Goal: Information Seeking & Learning: Learn about a topic

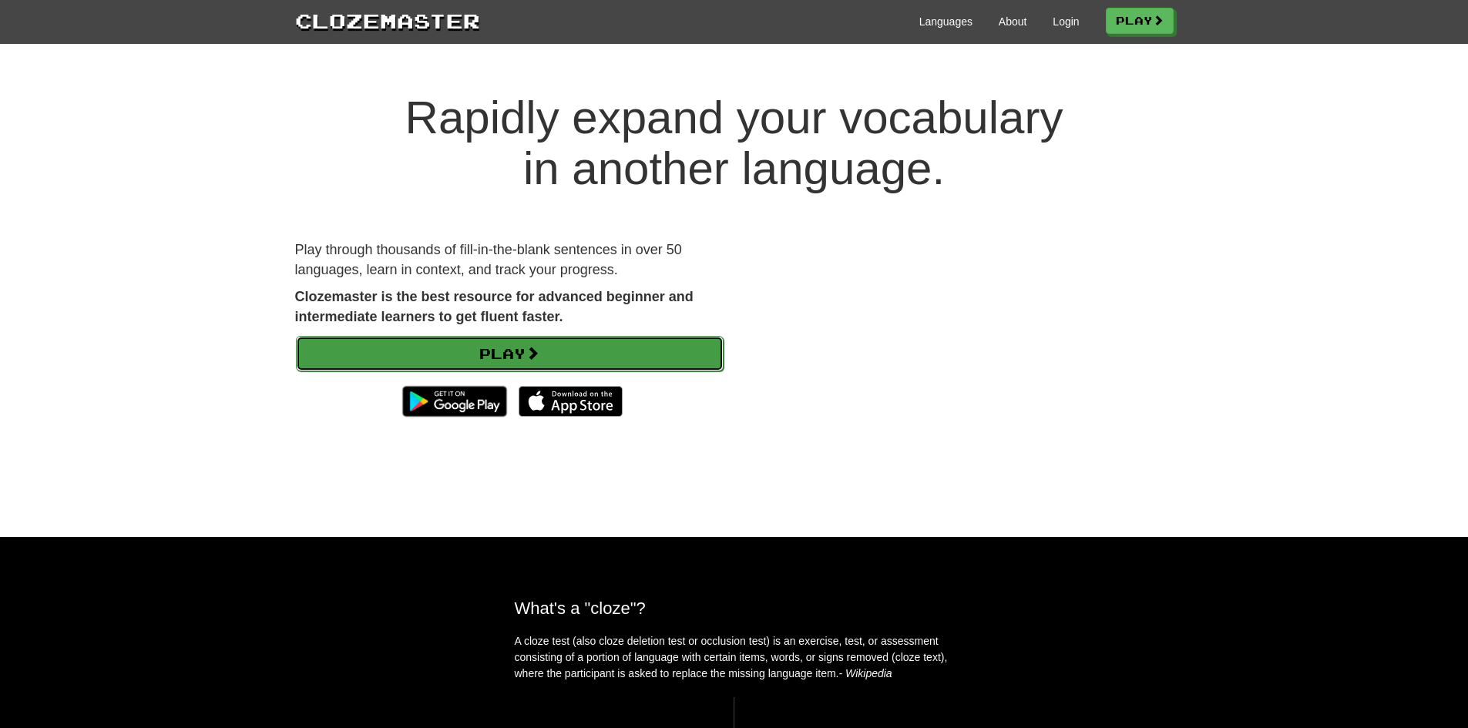
click at [539, 341] on link "Play" at bounding box center [510, 353] width 428 height 35
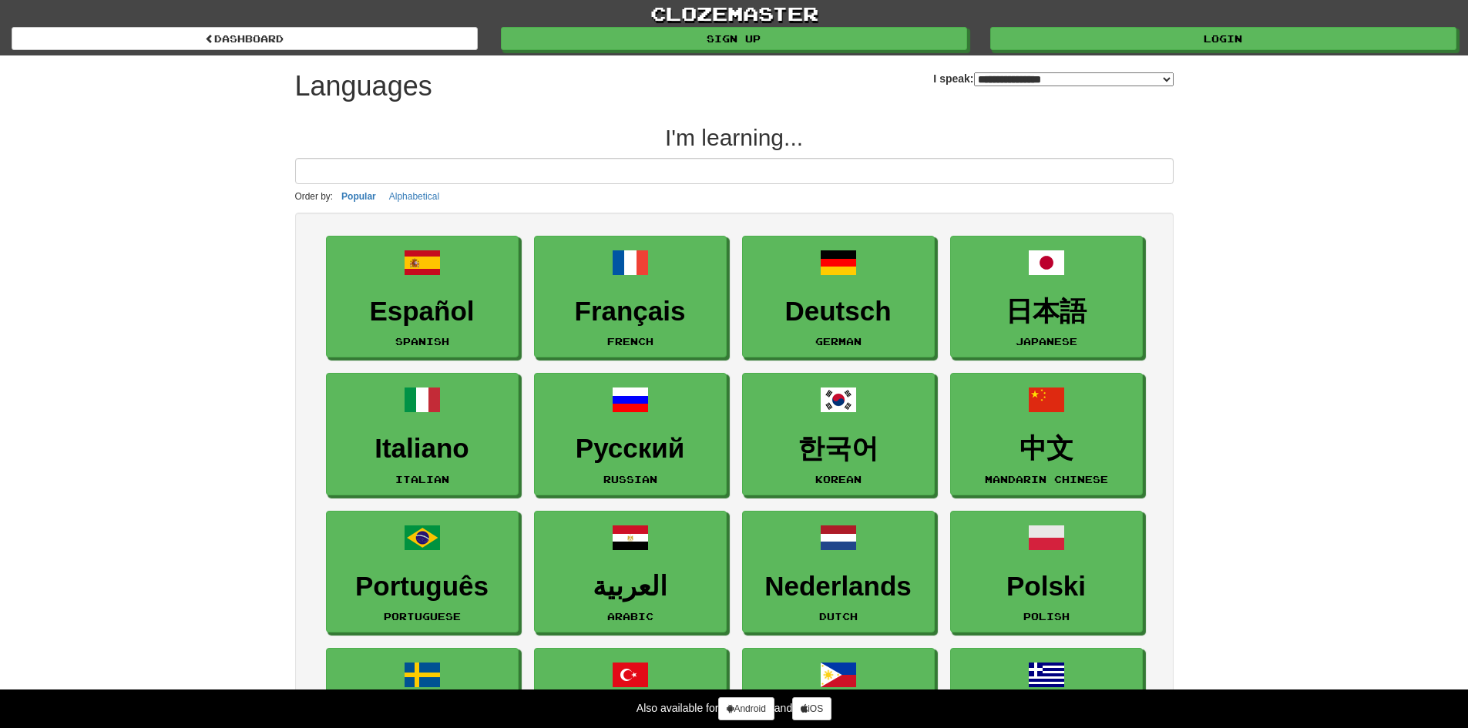
select select "*******"
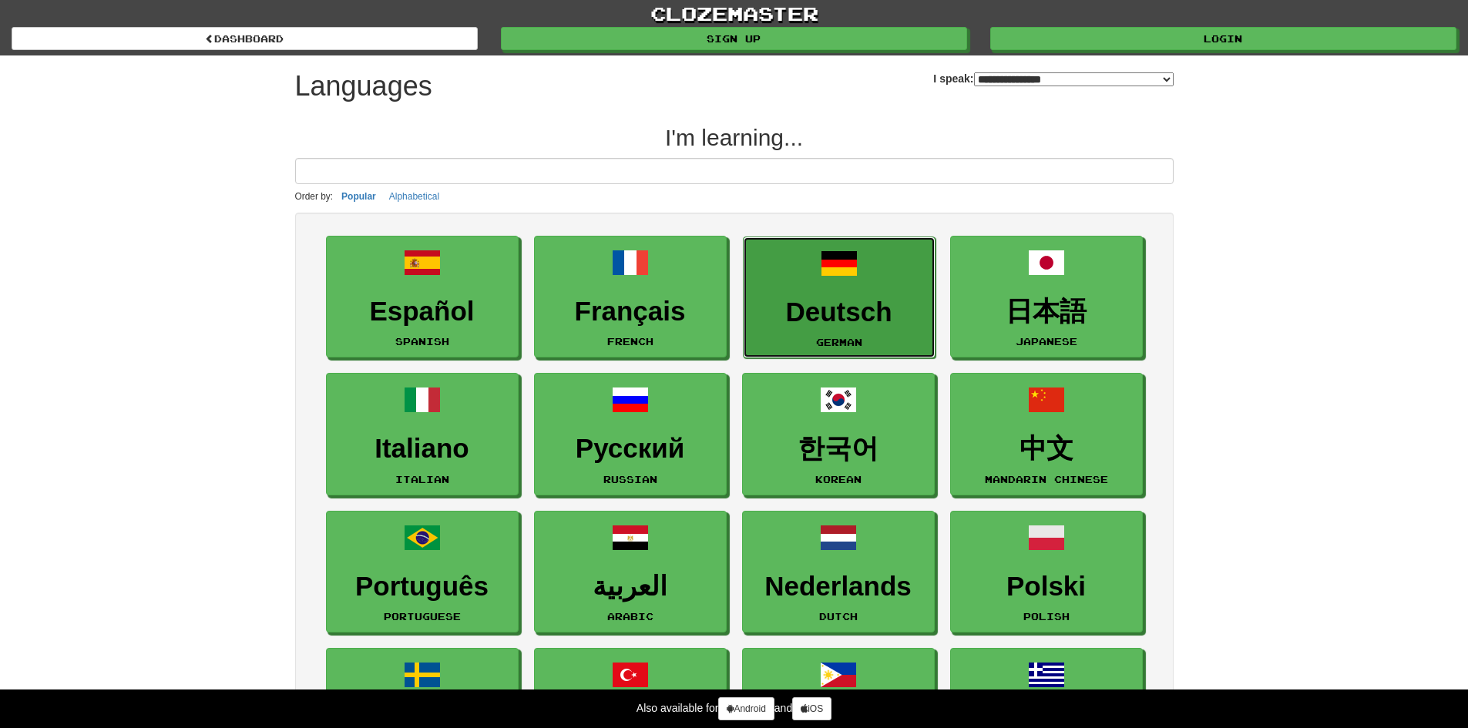
click at [842, 314] on h3 "Deutsch" at bounding box center [839, 312] width 176 height 30
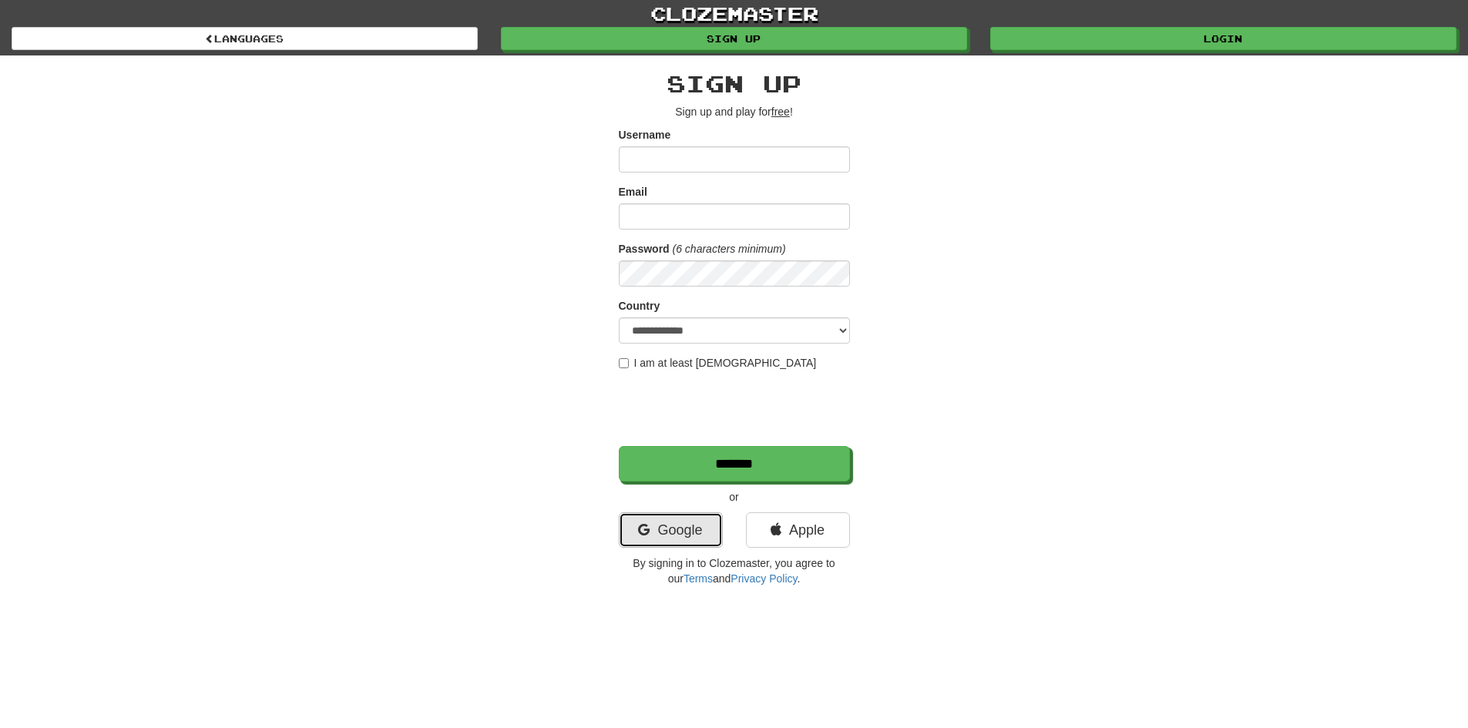
click at [684, 539] on link "Google" at bounding box center [671, 529] width 104 height 35
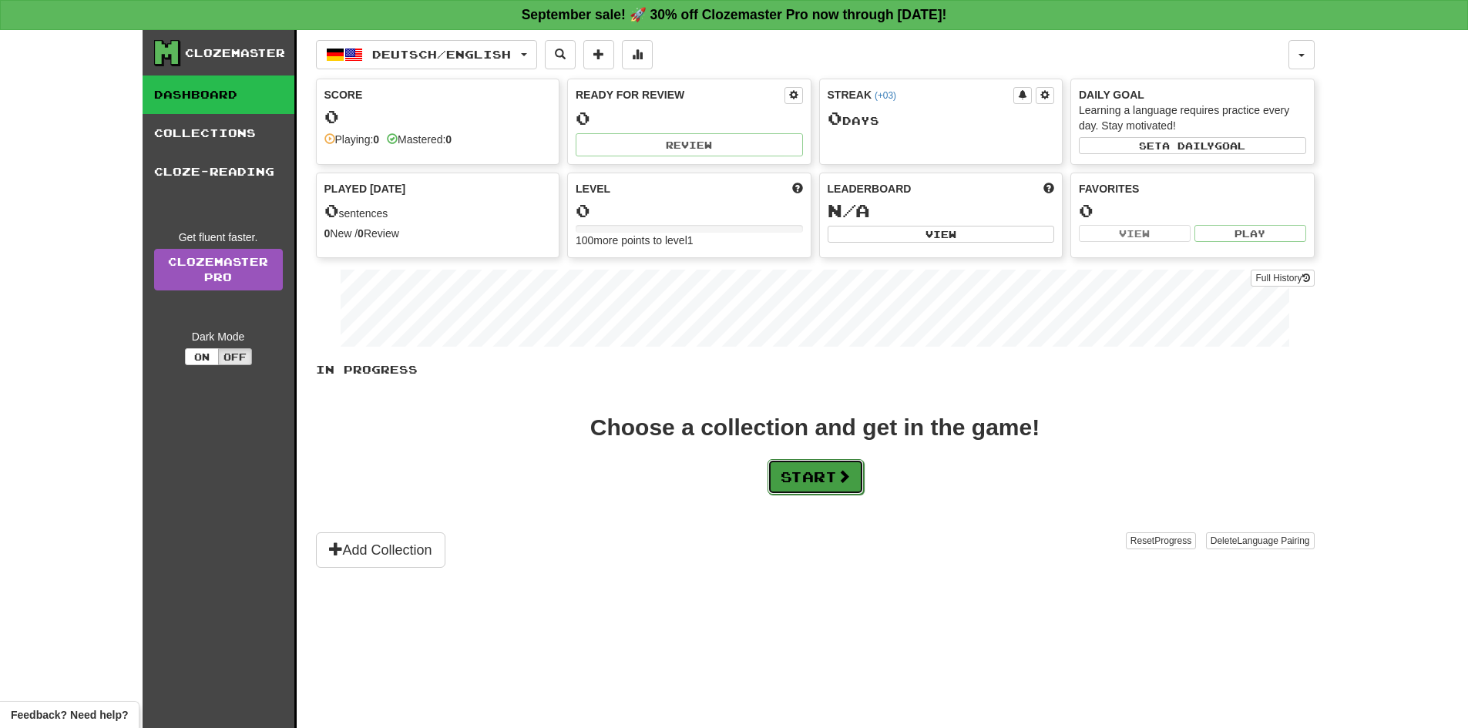
click at [839, 478] on button "Start" at bounding box center [816, 476] width 96 height 35
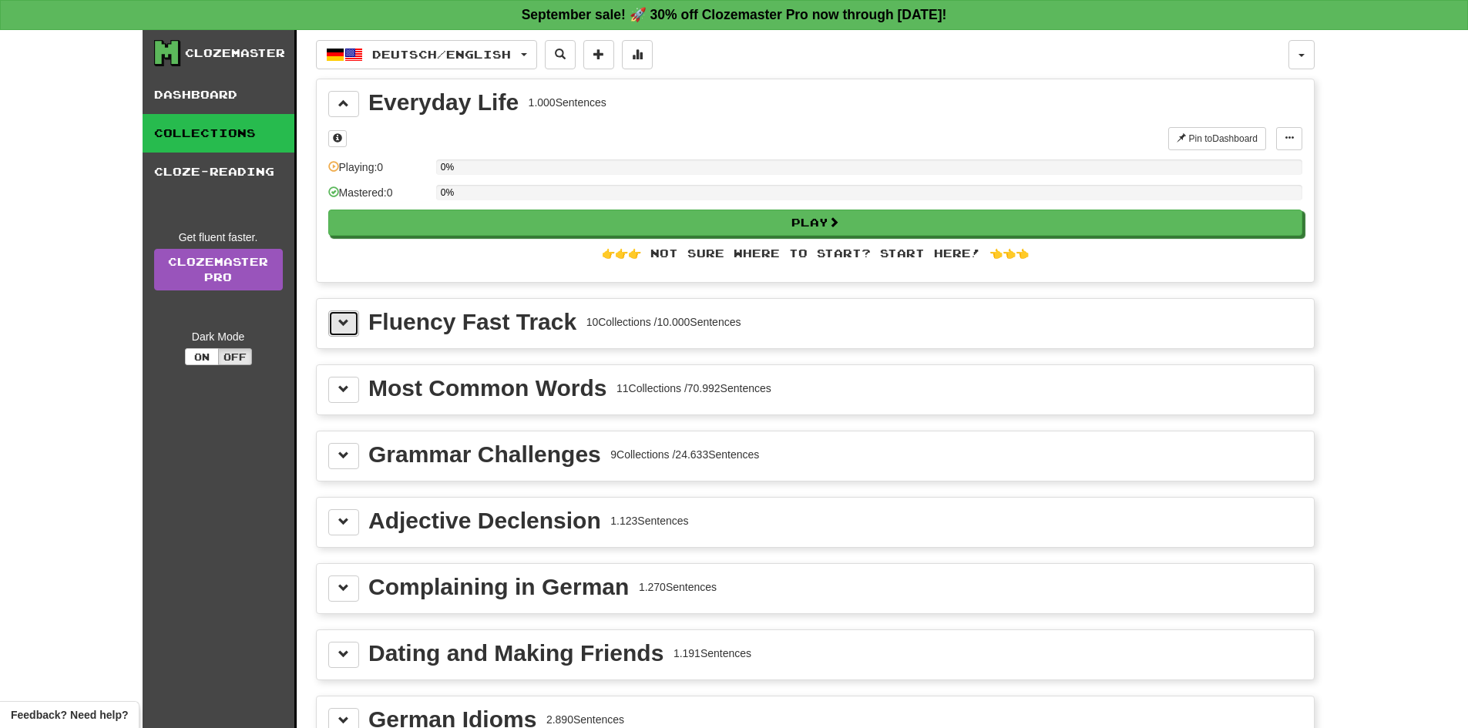
click at [342, 323] on span at bounding box center [343, 322] width 11 height 11
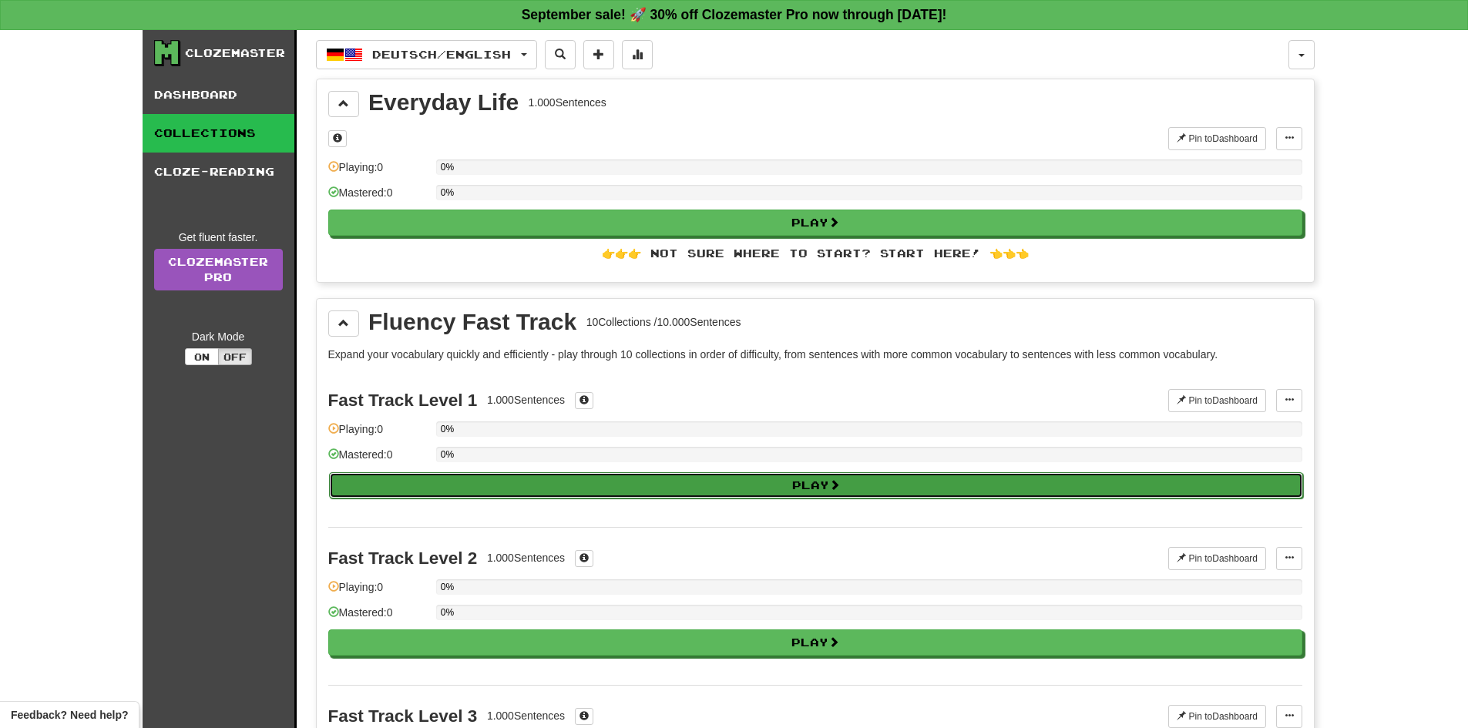
click at [794, 479] on button "Play" at bounding box center [816, 485] width 974 height 26
select select "**"
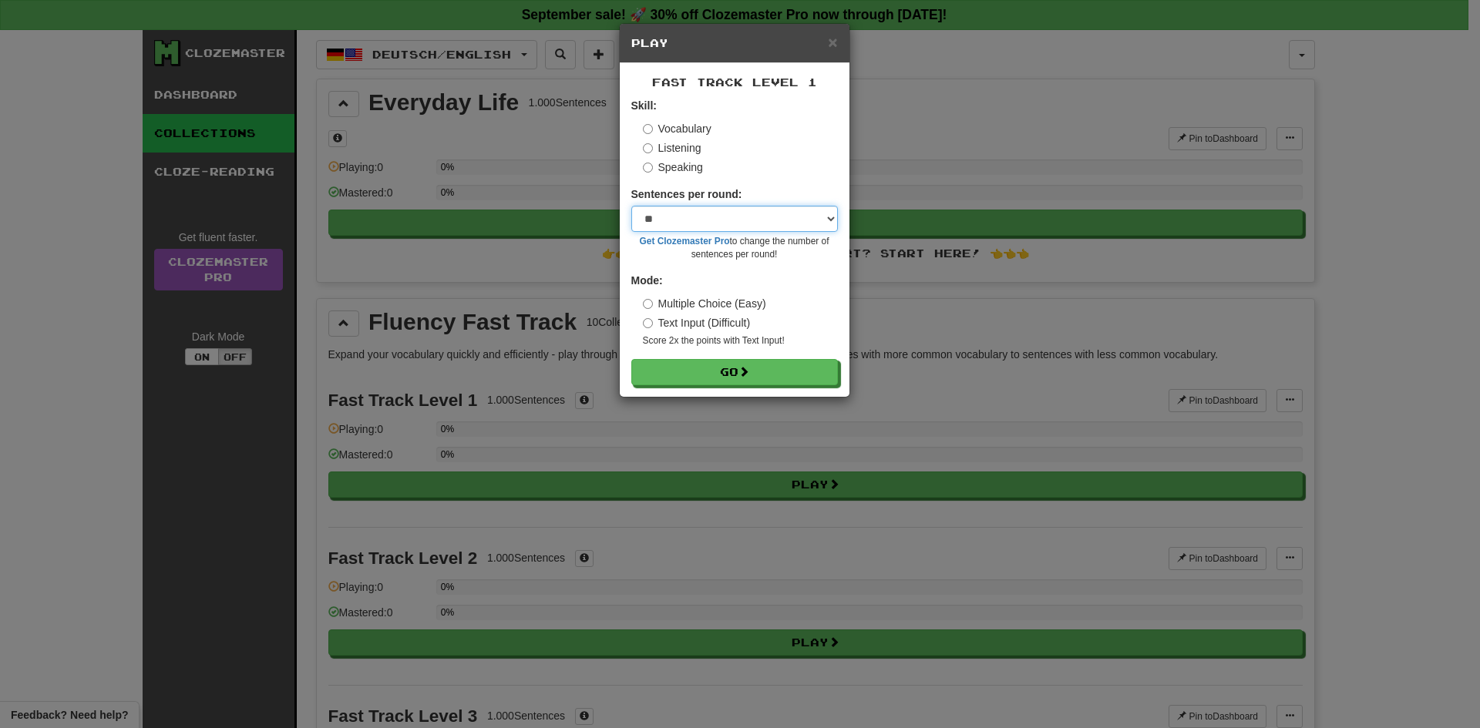
click at [755, 220] on select "* ** ** ** ** ** *** ********" at bounding box center [734, 219] width 207 height 26
click at [762, 371] on button "Go" at bounding box center [735, 373] width 207 height 26
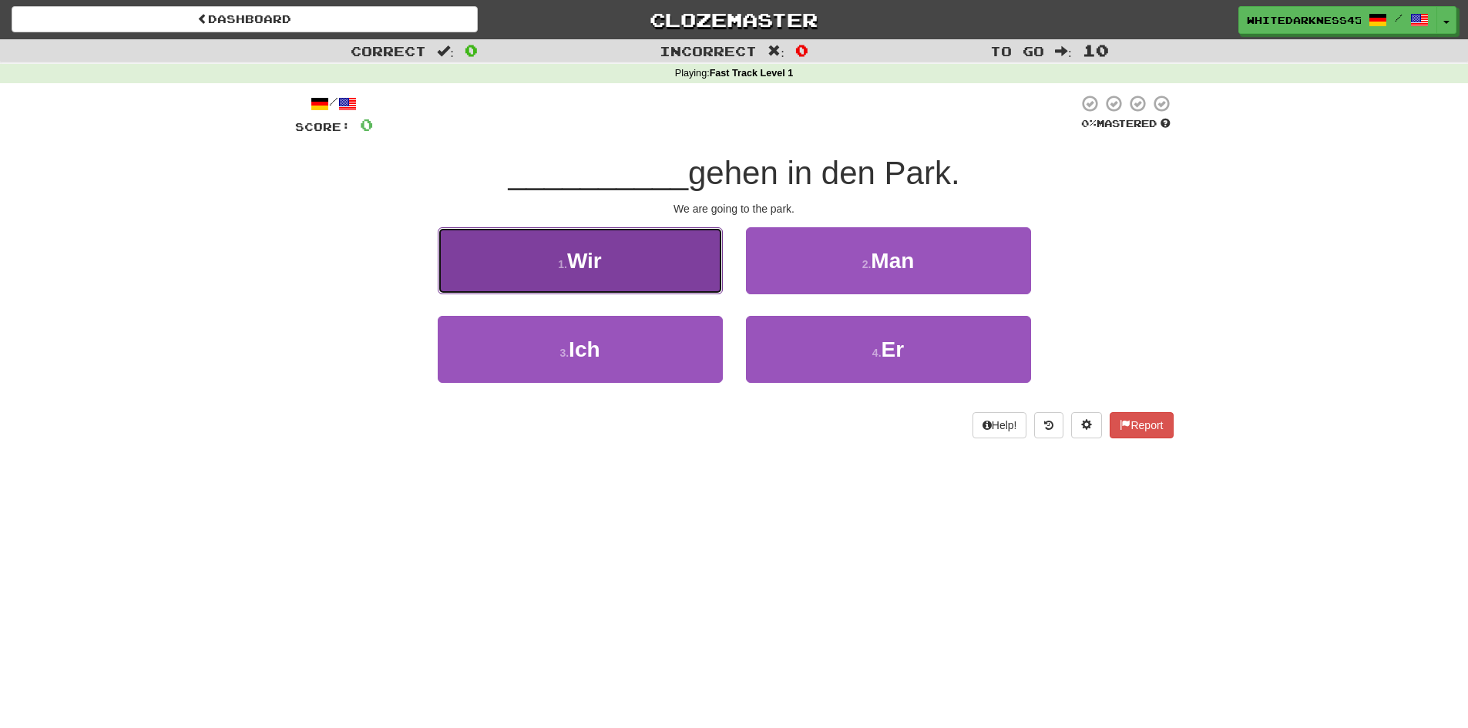
click at [652, 280] on button "1 . Wir" at bounding box center [580, 260] width 285 height 67
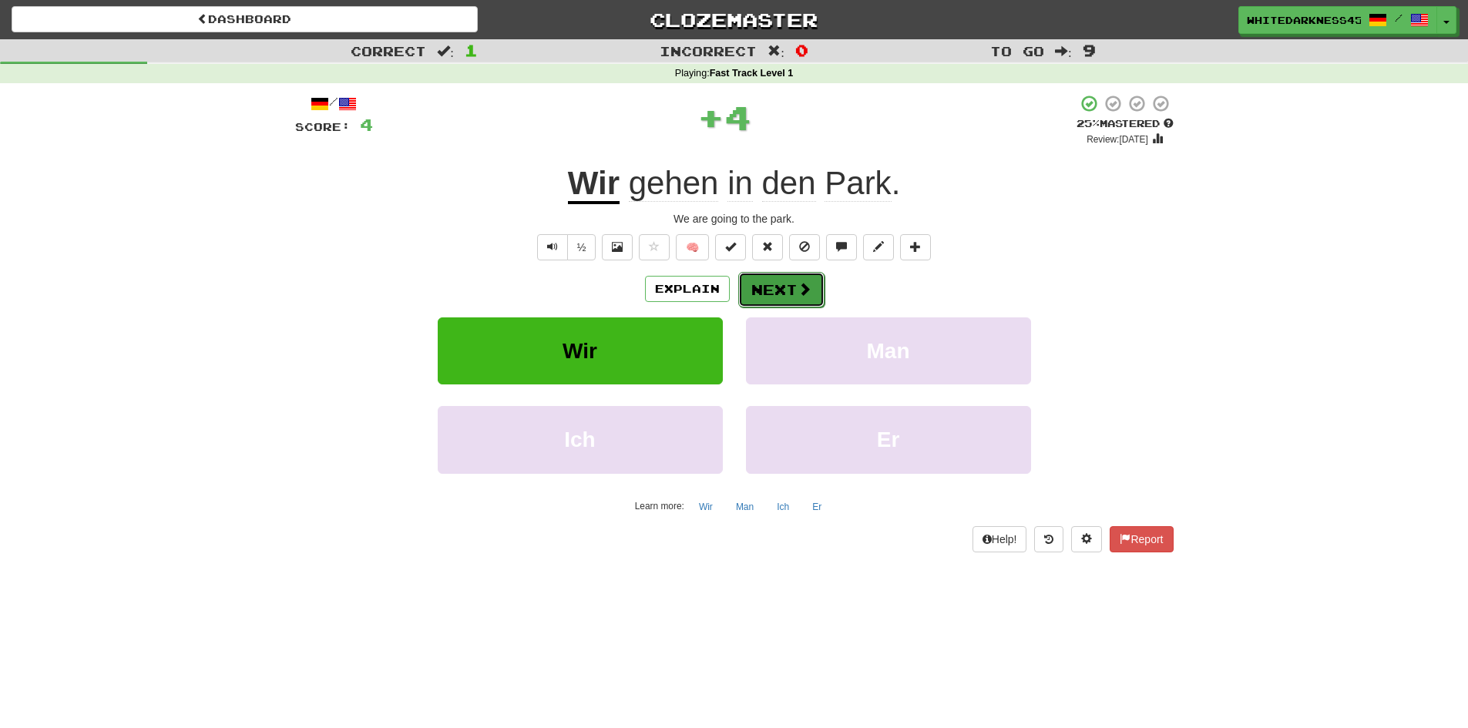
click at [776, 294] on button "Next" at bounding box center [781, 289] width 86 height 35
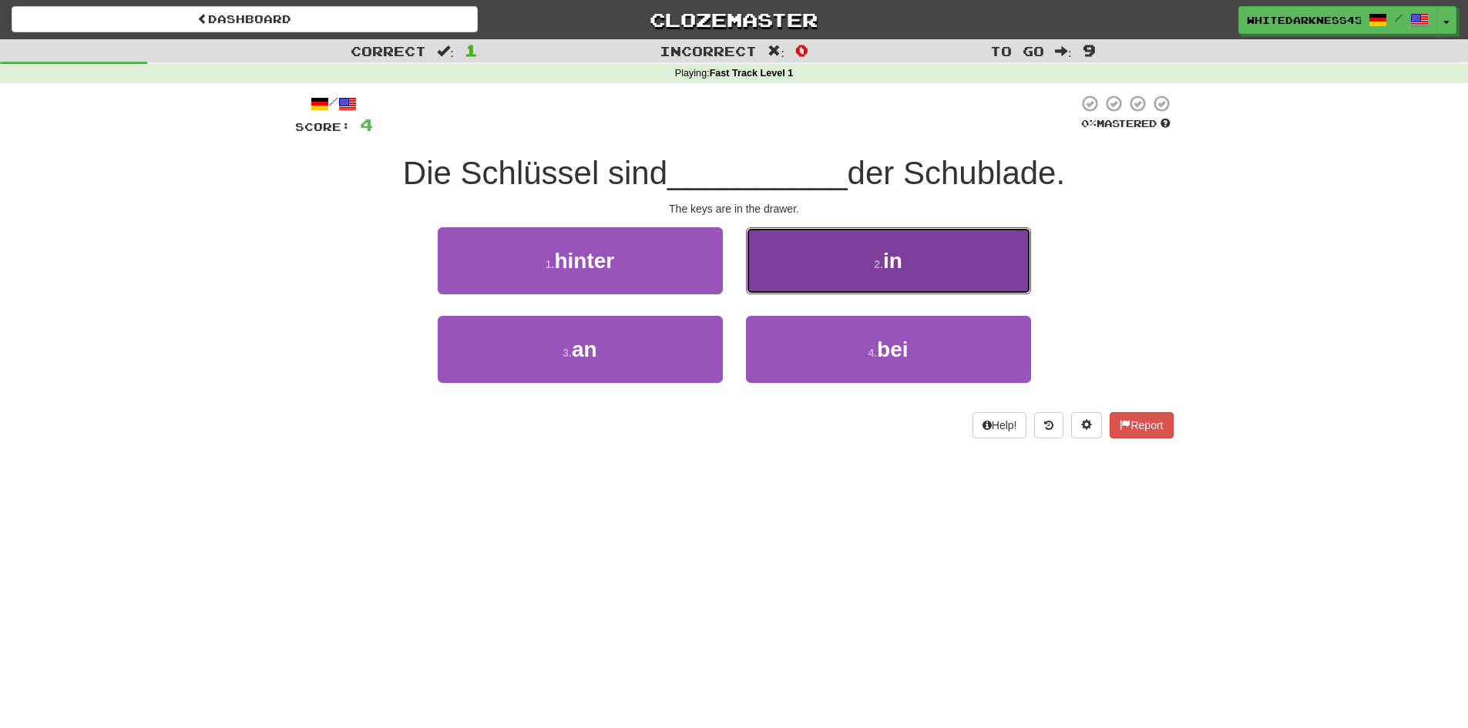
click at [860, 237] on button "2 . in" at bounding box center [888, 260] width 285 height 67
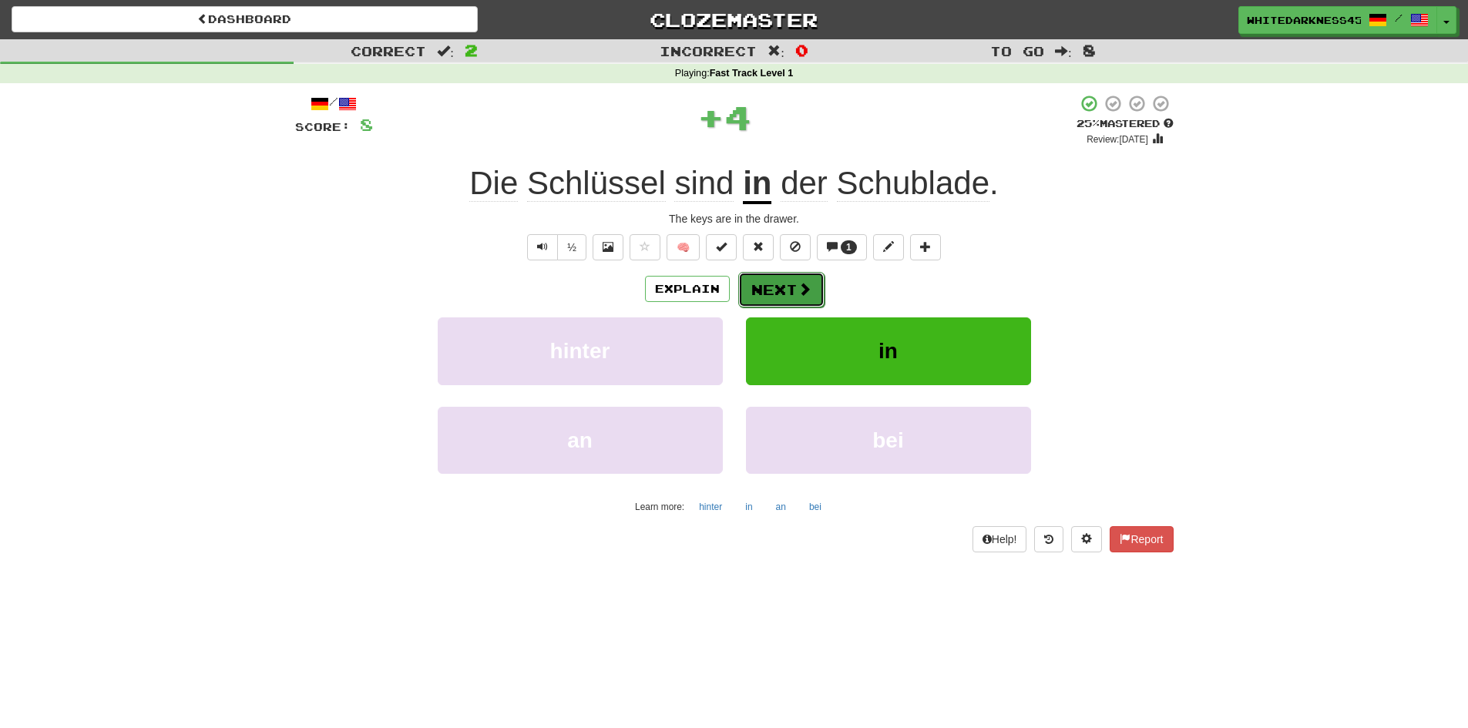
click at [790, 294] on button "Next" at bounding box center [781, 289] width 86 height 35
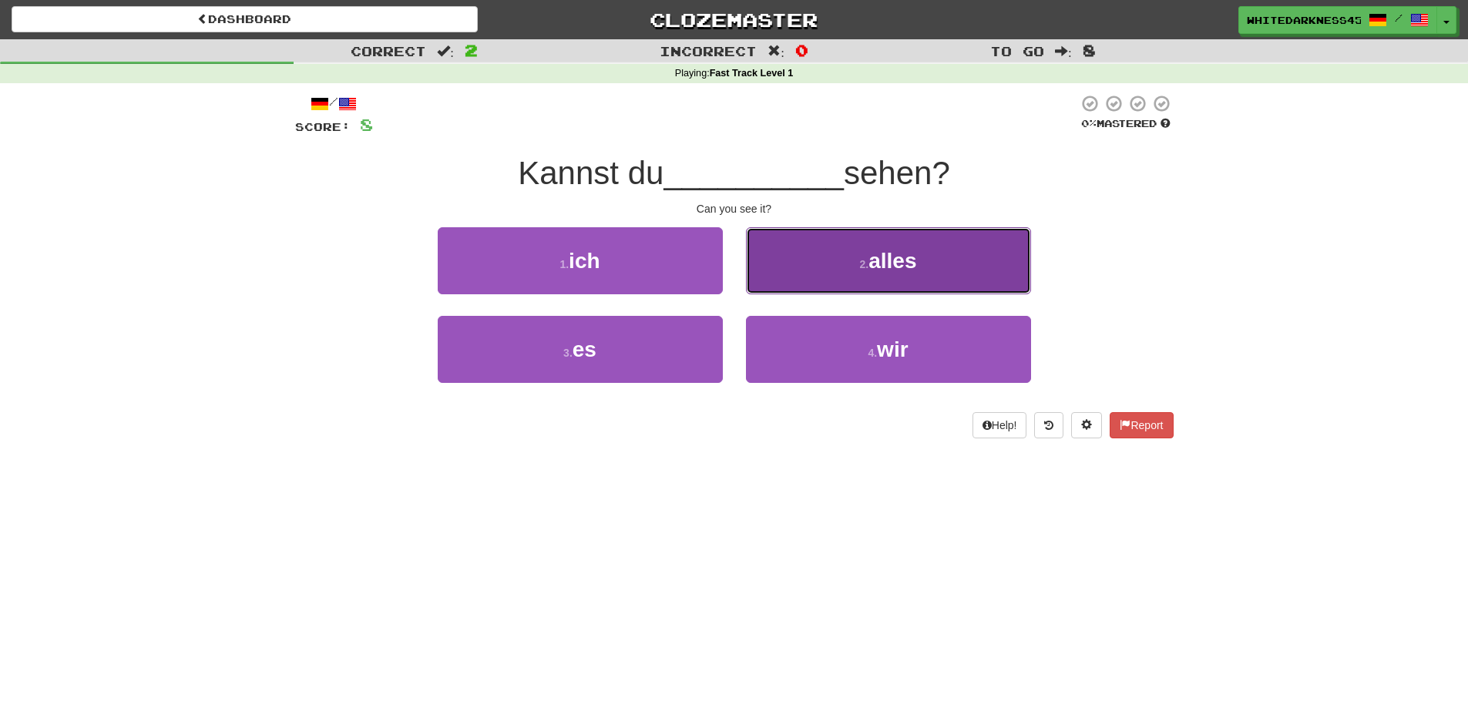
click at [825, 270] on button "2 . alles" at bounding box center [888, 260] width 285 height 67
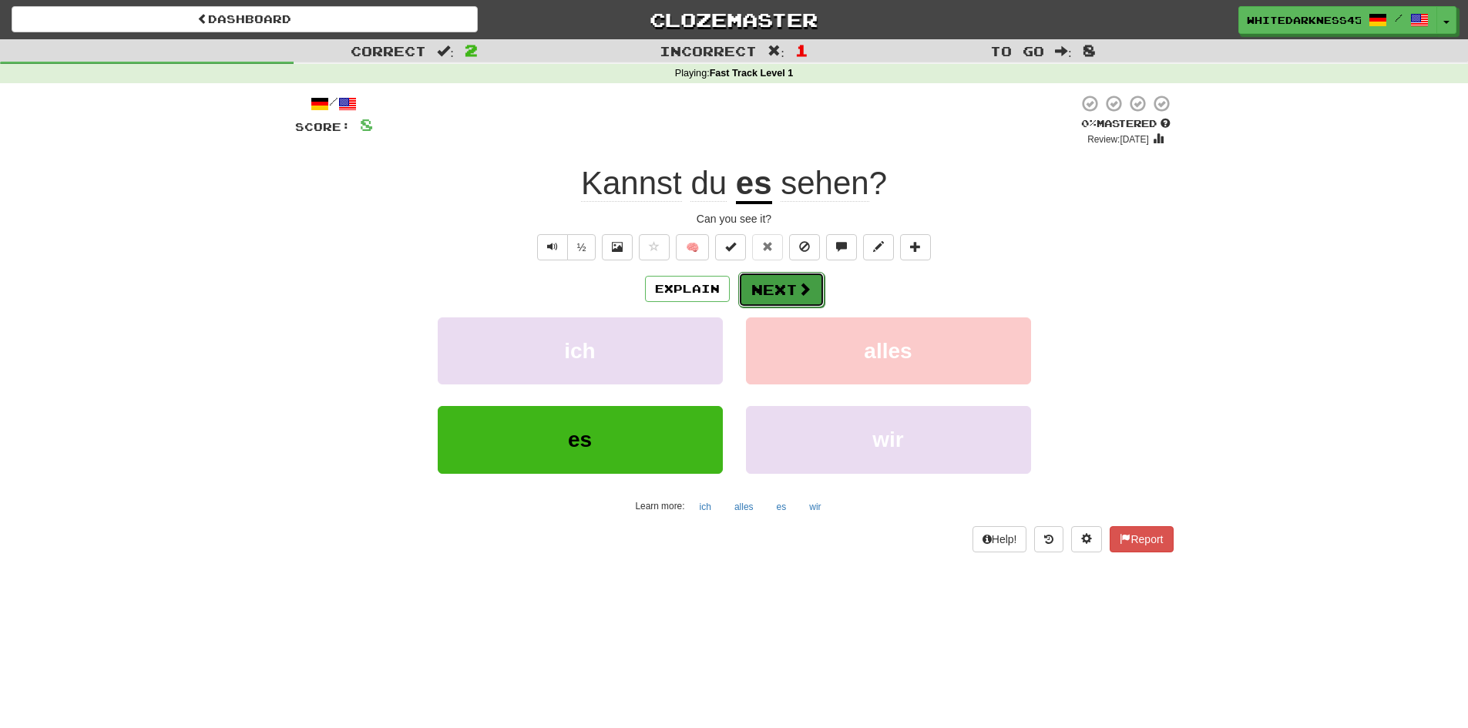
click at [779, 281] on button "Next" at bounding box center [781, 289] width 86 height 35
